Goal: Information Seeking & Learning: Learn about a topic

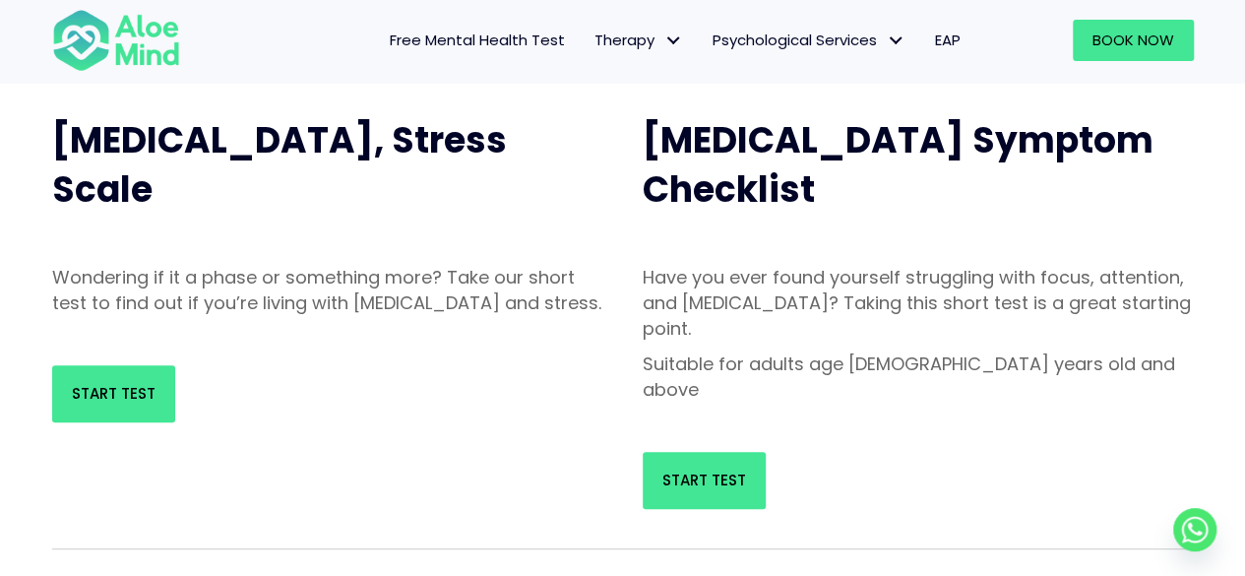
scroll to position [212, 0]
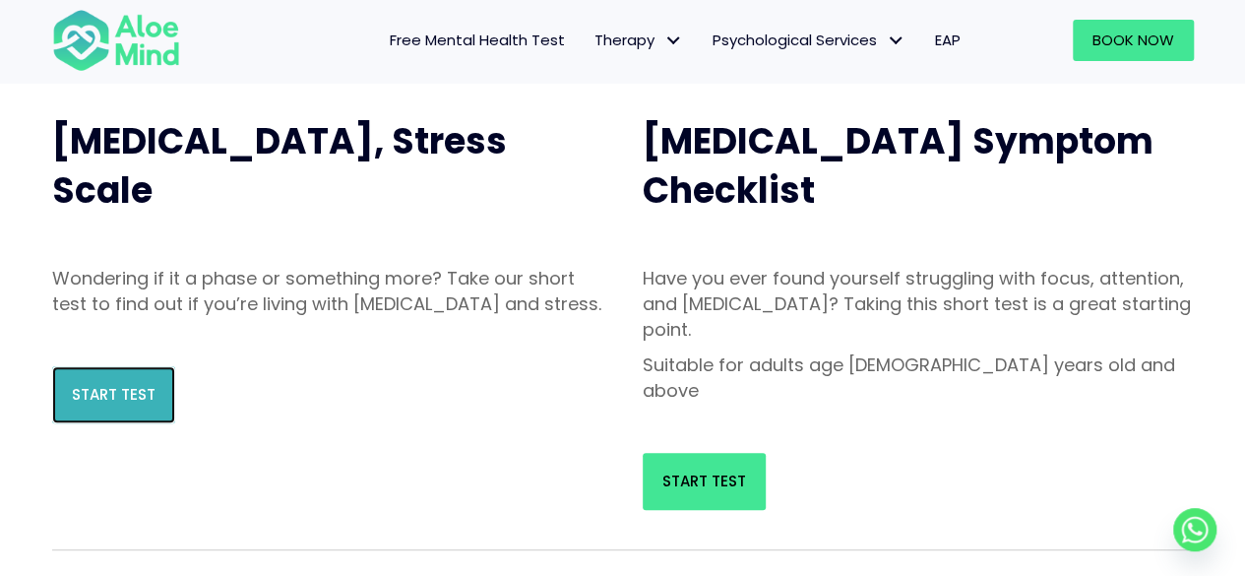
click at [152, 423] on link "Start Test" at bounding box center [113, 394] width 123 height 57
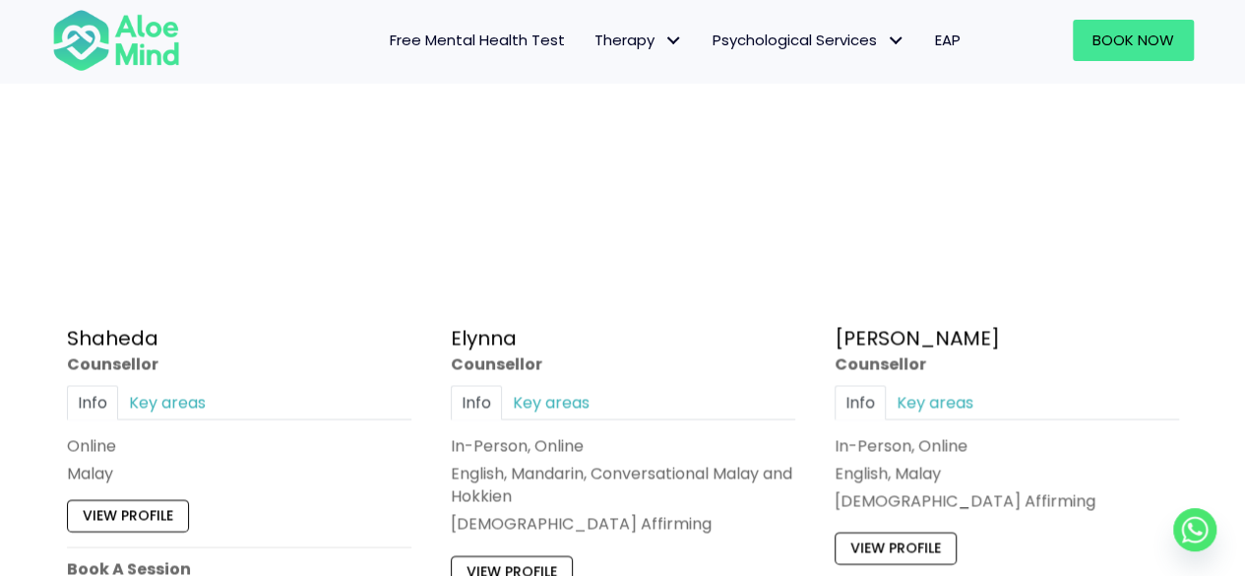
scroll to position [1821, 0]
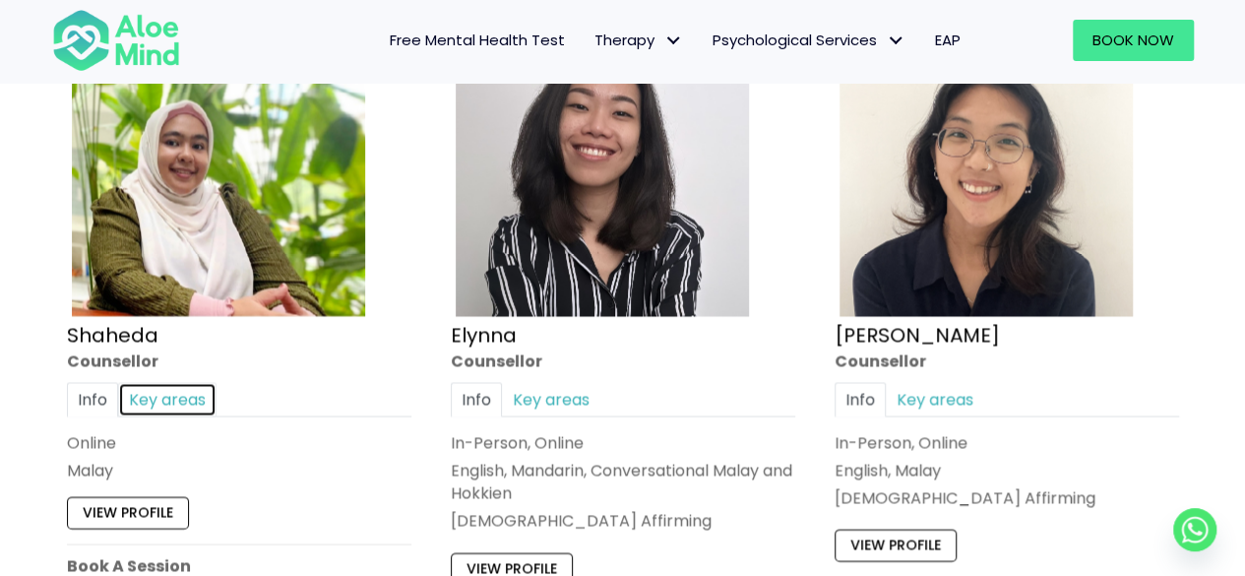
click at [203, 394] on link "Key areas" at bounding box center [167, 399] width 98 height 34
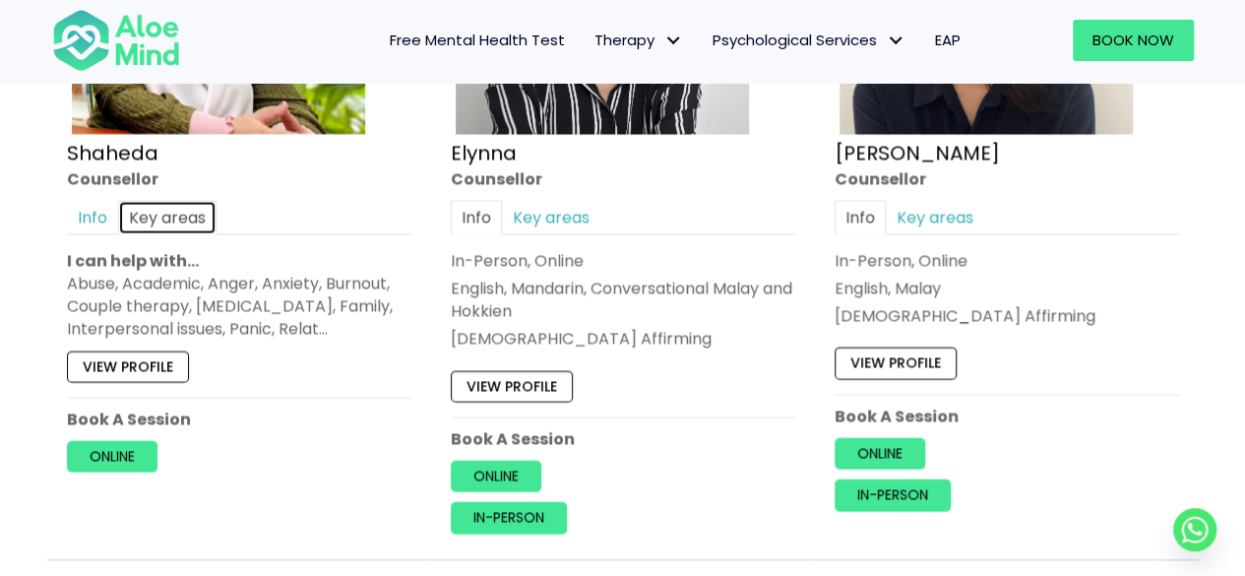
scroll to position [2008, 0]
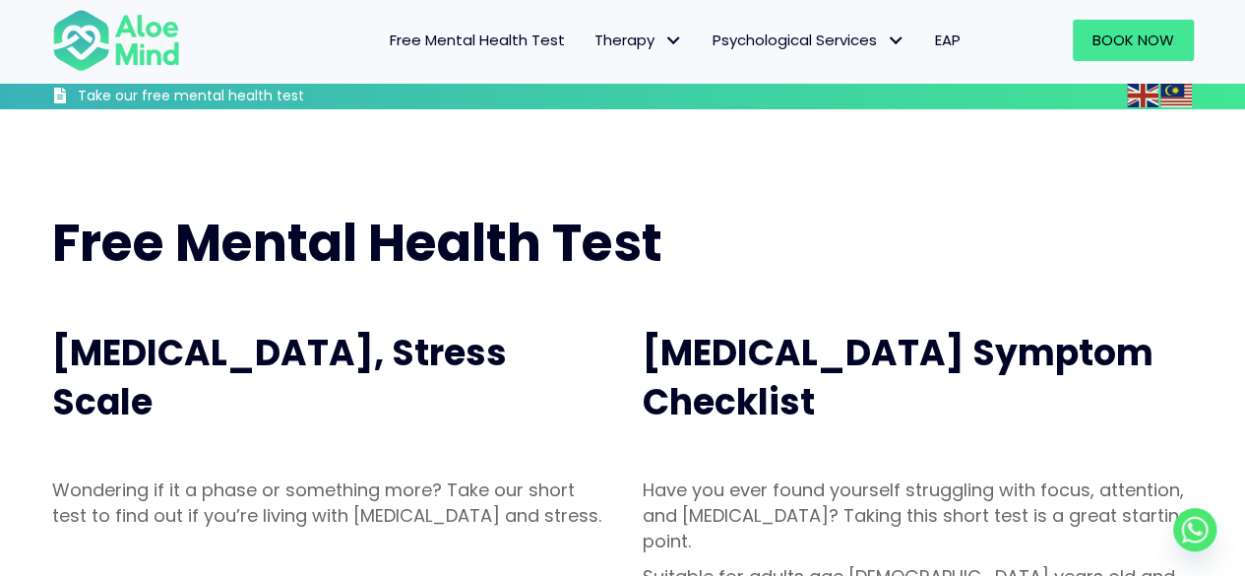
scroll to position [174, 0]
